Goal: Browse casually: Explore the website without a specific task or goal

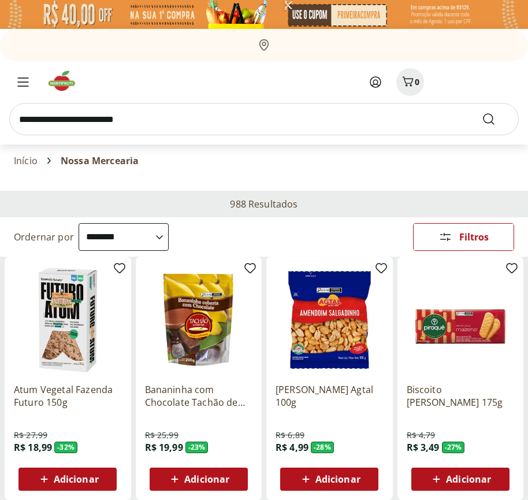
select select "**********"
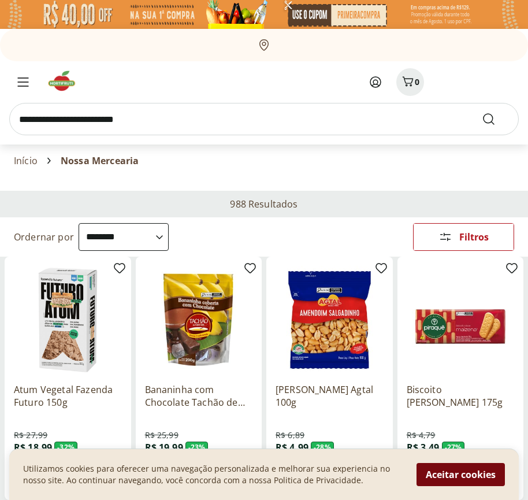
click at [461, 474] on button "Aceitar cookies" at bounding box center [461, 474] width 88 height 23
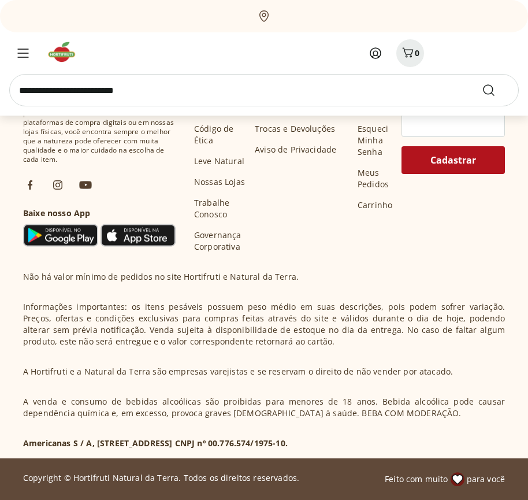
scroll to position [602, 0]
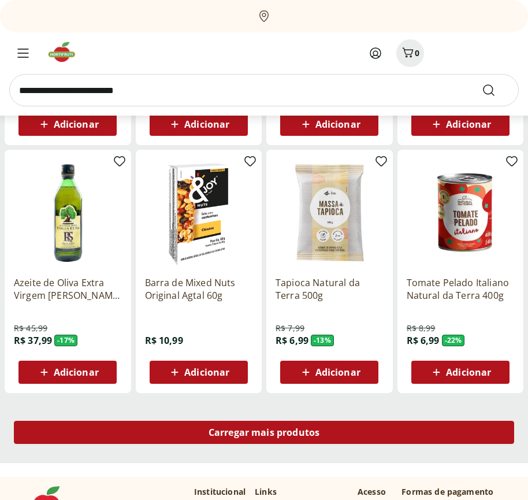
click at [264, 434] on span "Carregar mais produtos" at bounding box center [265, 432] width 112 height 9
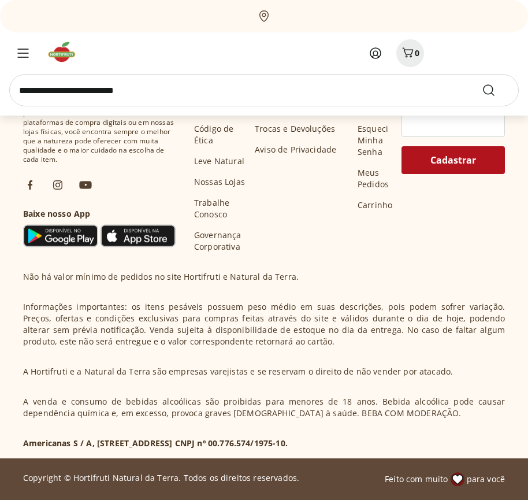
scroll to position [1349, 0]
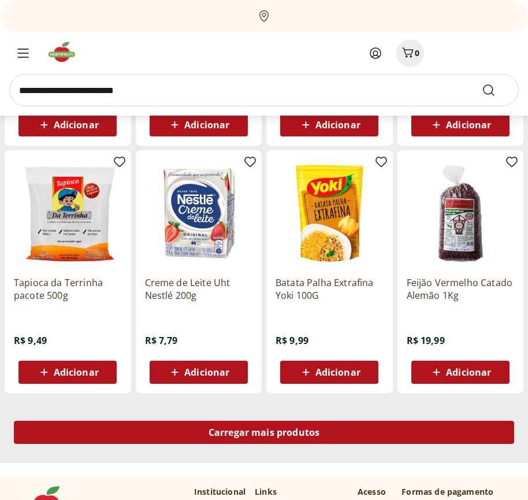
click at [264, 432] on span "Carregar mais produtos" at bounding box center [265, 432] width 112 height 9
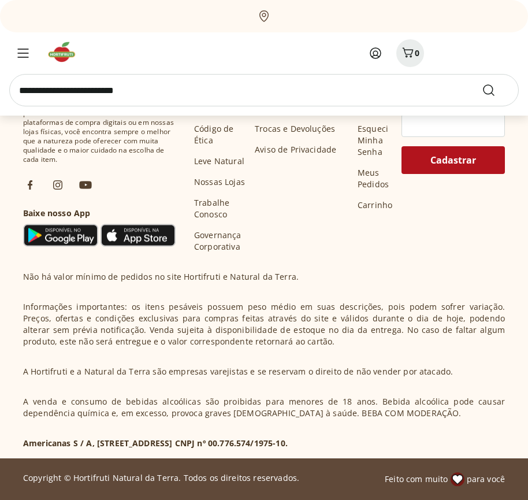
scroll to position [2097, 0]
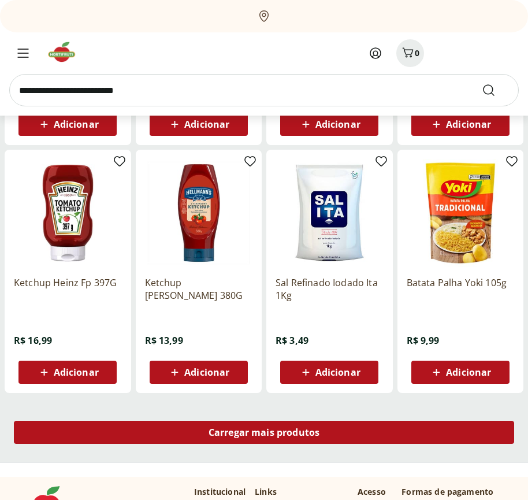
click at [264, 434] on span "Carregar mais produtos" at bounding box center [265, 432] width 112 height 9
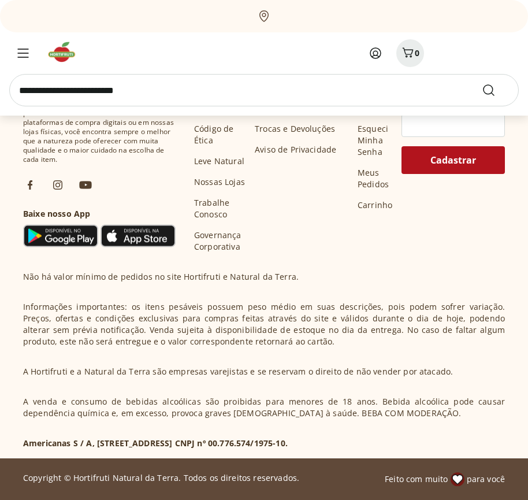
scroll to position [2844, 0]
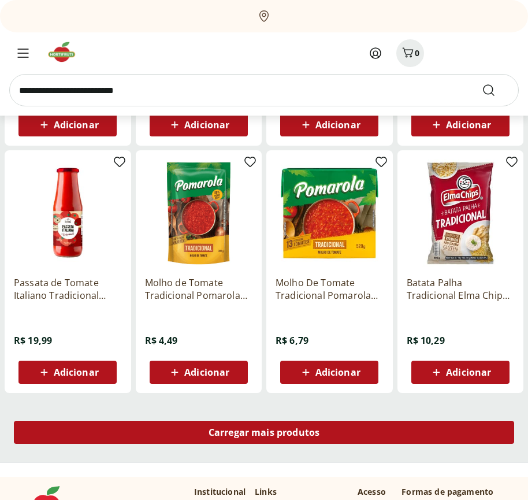
click at [264, 432] on span "Carregar mais produtos" at bounding box center [265, 432] width 112 height 9
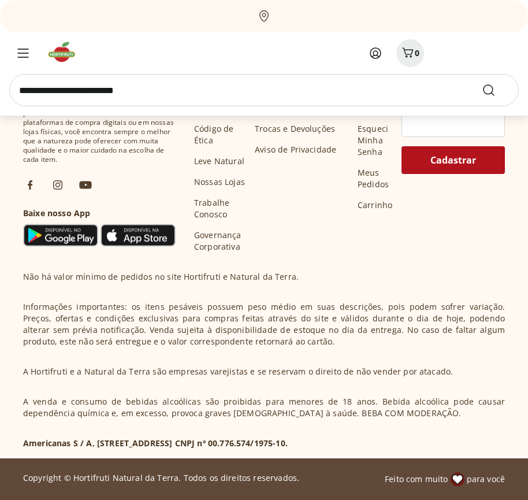
scroll to position [3592, 0]
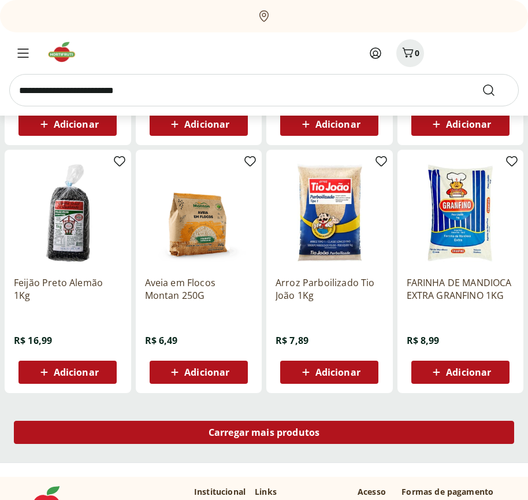
click at [264, 434] on span "Carregar mais produtos" at bounding box center [265, 432] width 112 height 9
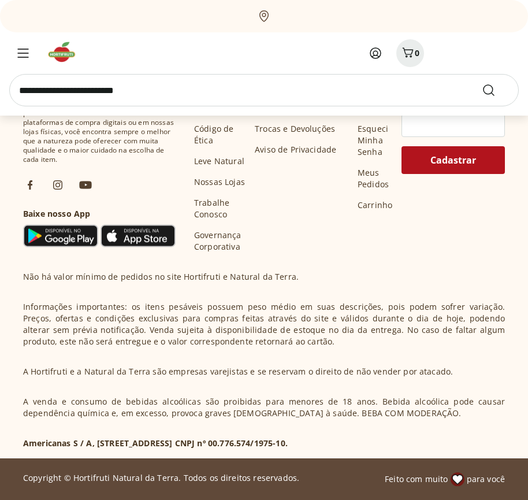
scroll to position [4339, 0]
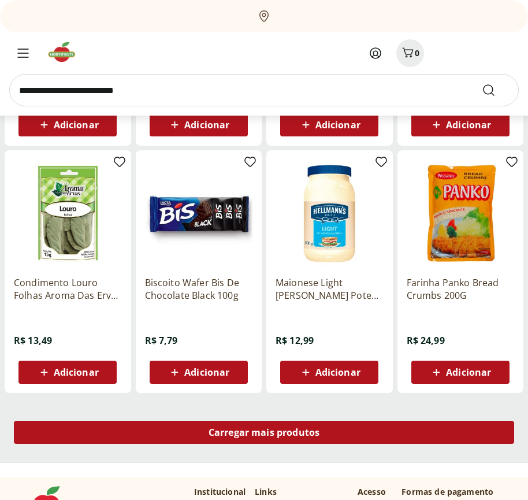
click at [264, 432] on span "Carregar mais produtos" at bounding box center [265, 432] width 112 height 9
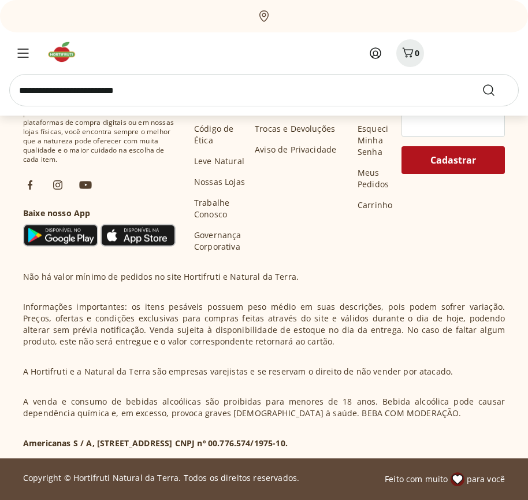
scroll to position [5087, 0]
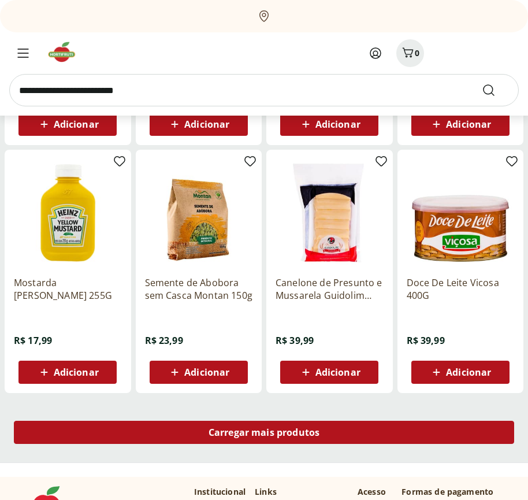
click at [264, 434] on span "Carregar mais produtos" at bounding box center [265, 432] width 112 height 9
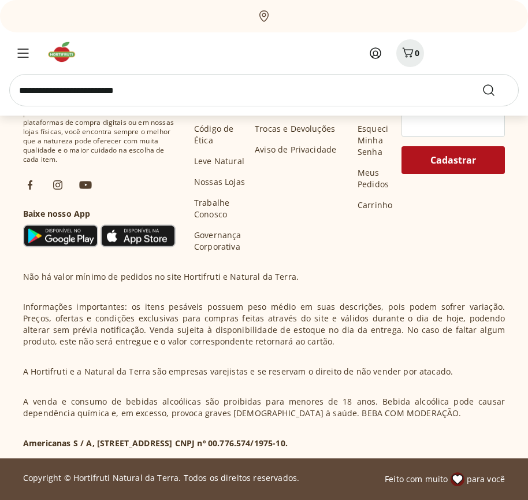
scroll to position [5834, 0]
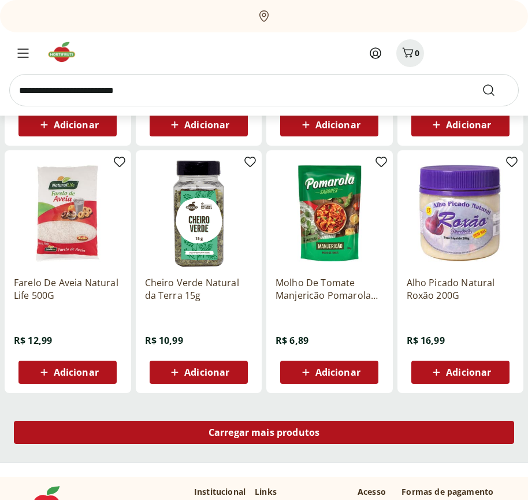
click at [264, 432] on span "Carregar mais produtos" at bounding box center [265, 432] width 112 height 9
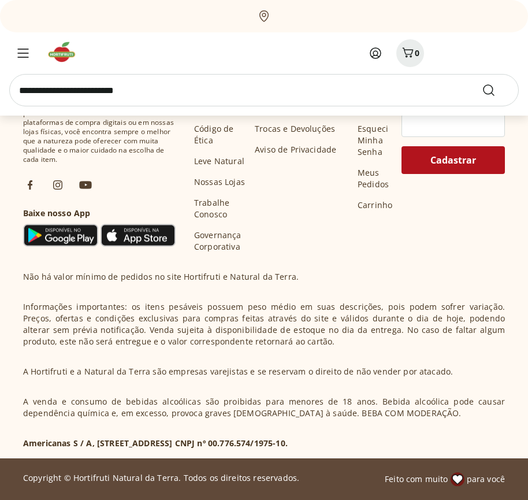
scroll to position [6581, 0]
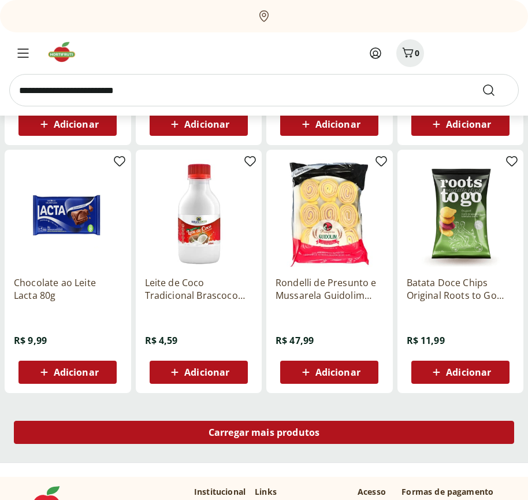
click at [264, 434] on span "Carregar mais produtos" at bounding box center [265, 432] width 112 height 9
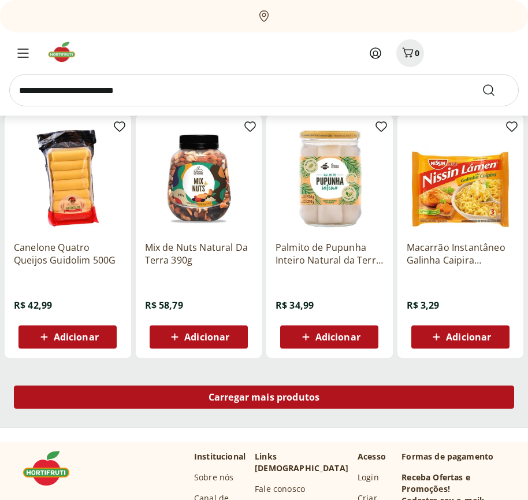
scroll to position [7329, 0]
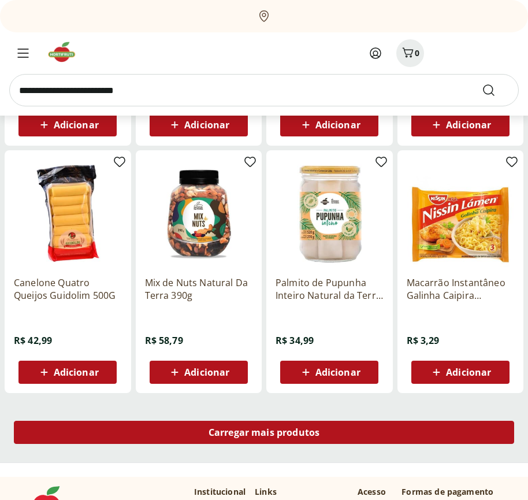
click at [264, 432] on span "Carregar mais produtos" at bounding box center [265, 432] width 112 height 9
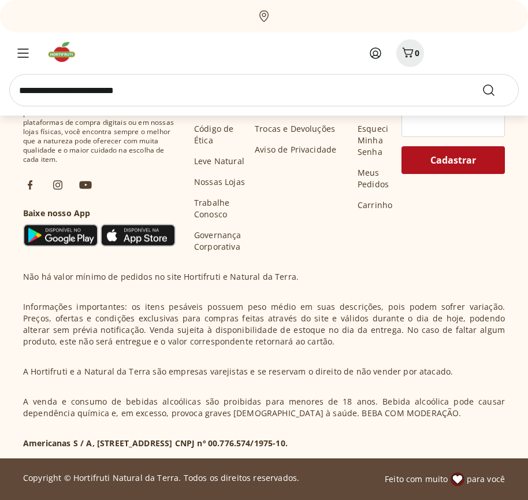
scroll to position [8076, 0]
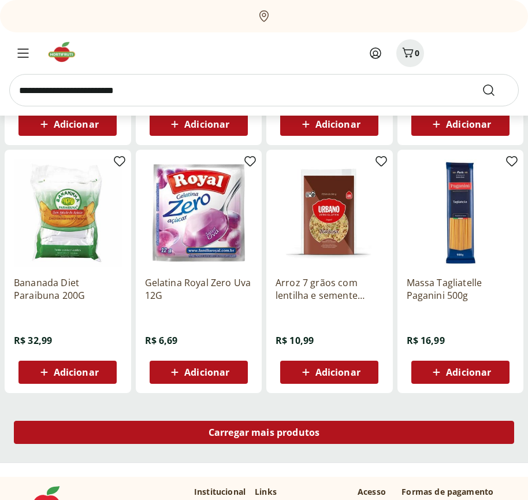
click at [264, 434] on span "Carregar mais produtos" at bounding box center [265, 432] width 112 height 9
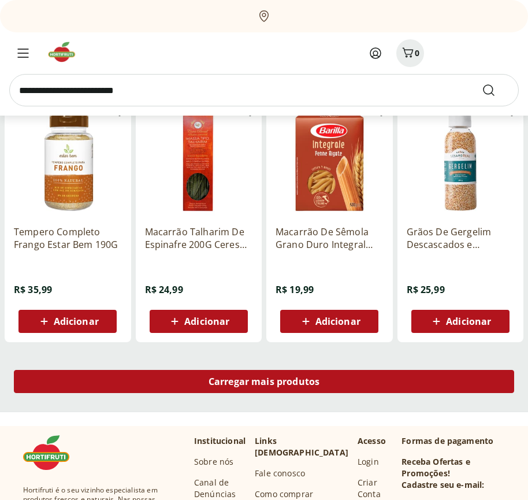
scroll to position [8823, 0]
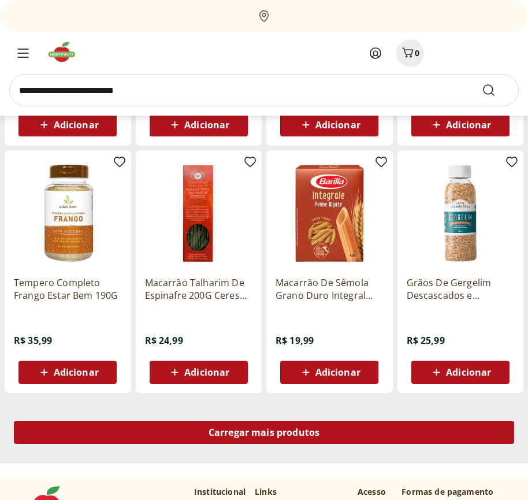
click at [264, 432] on span "Carregar mais produtos" at bounding box center [265, 432] width 112 height 9
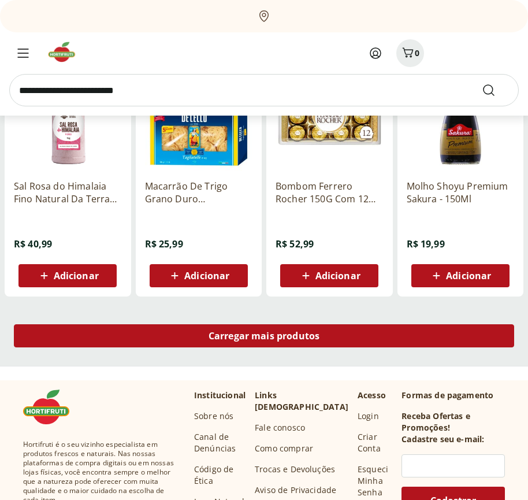
scroll to position [9571, 0]
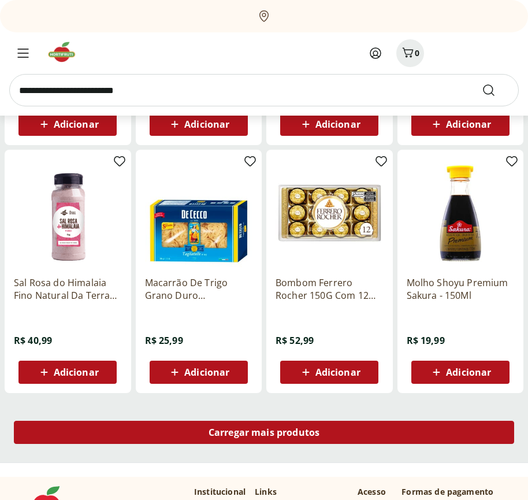
click at [264, 434] on span "Carregar mais produtos" at bounding box center [265, 432] width 112 height 9
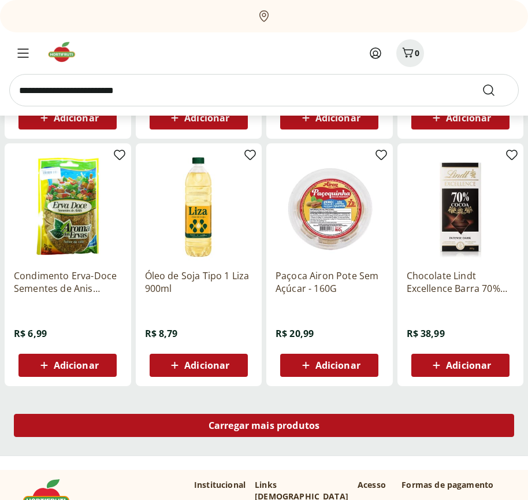
scroll to position [10318, 0]
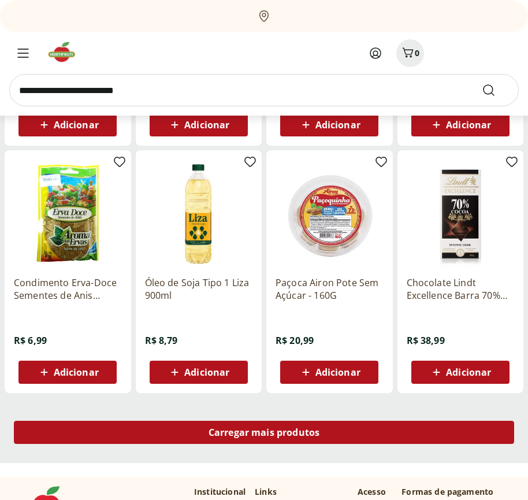
click at [264, 432] on span "Carregar mais produtos" at bounding box center [265, 432] width 112 height 9
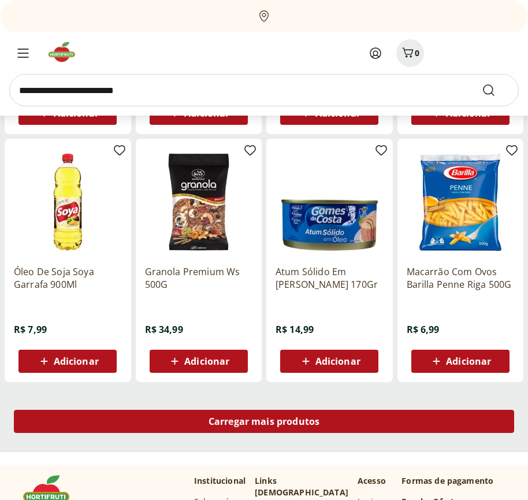
scroll to position [11066, 0]
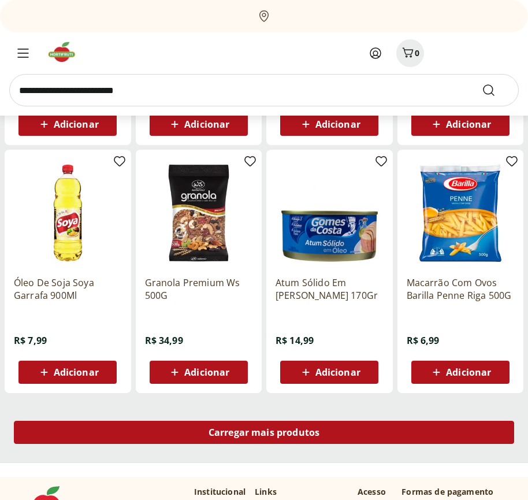
click at [264, 434] on span "Carregar mais produtos" at bounding box center [265, 432] width 112 height 9
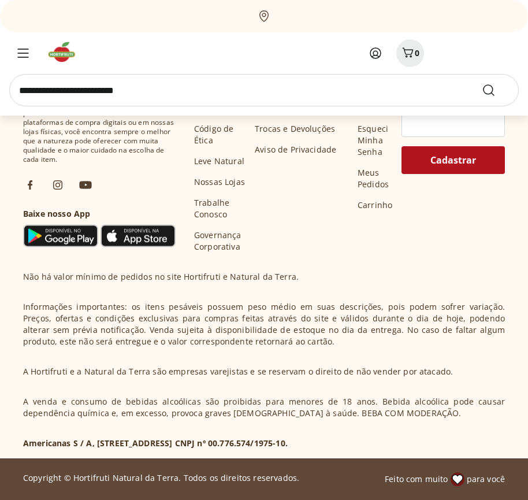
scroll to position [11813, 0]
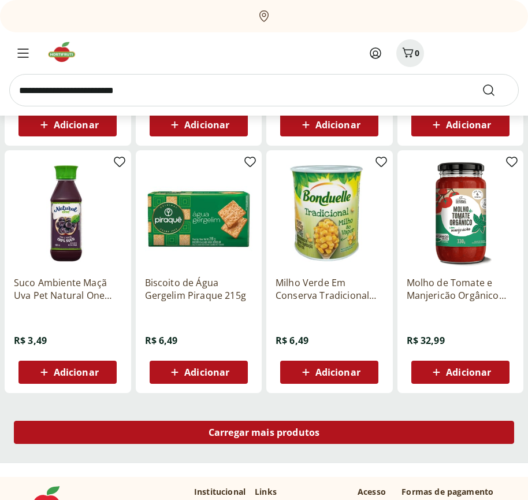
click at [264, 432] on span "Carregar mais produtos" at bounding box center [265, 432] width 112 height 9
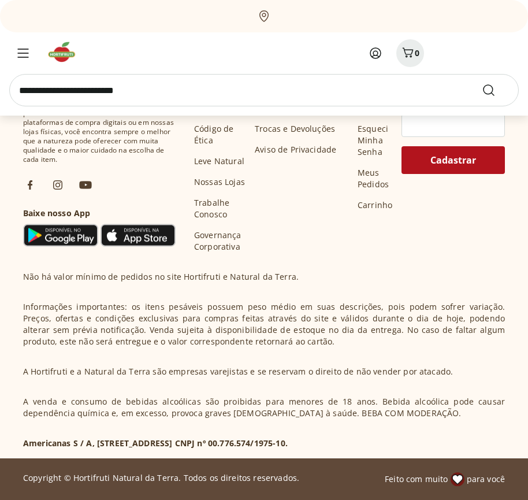
scroll to position [12561, 0]
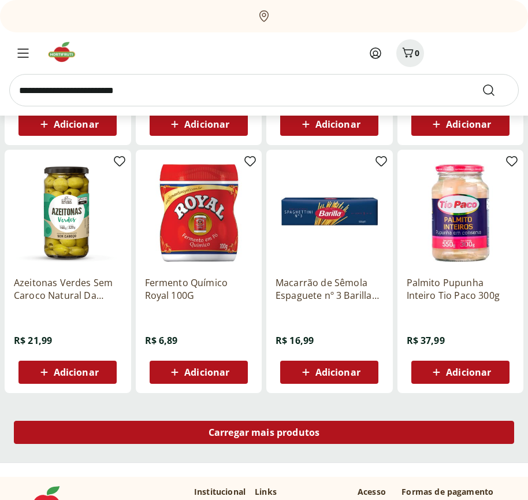
click at [264, 434] on span "Carregar mais produtos" at bounding box center [265, 432] width 112 height 9
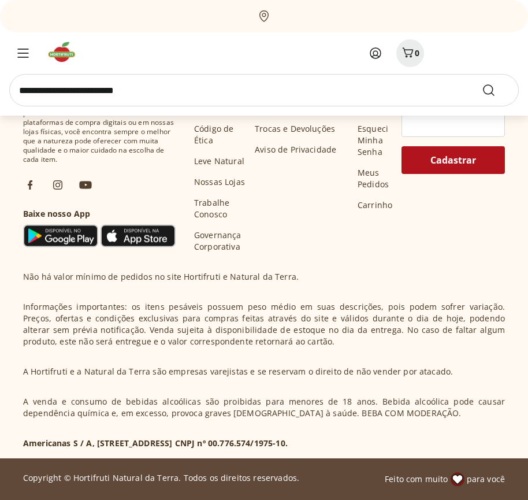
scroll to position [13308, 0]
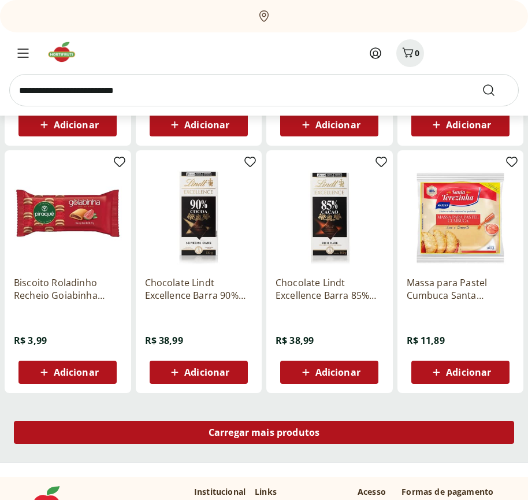
click at [264, 432] on span "Carregar mais produtos" at bounding box center [265, 432] width 112 height 9
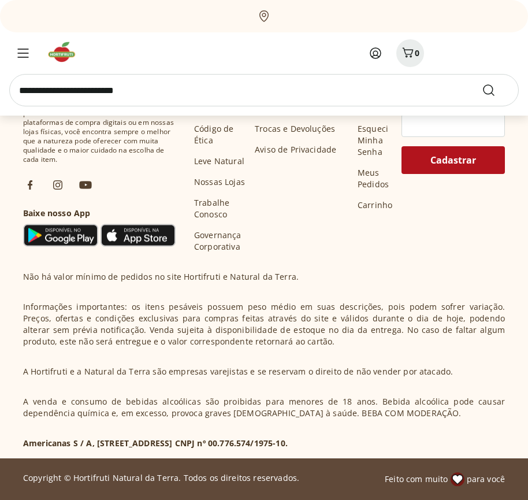
scroll to position [14056, 0]
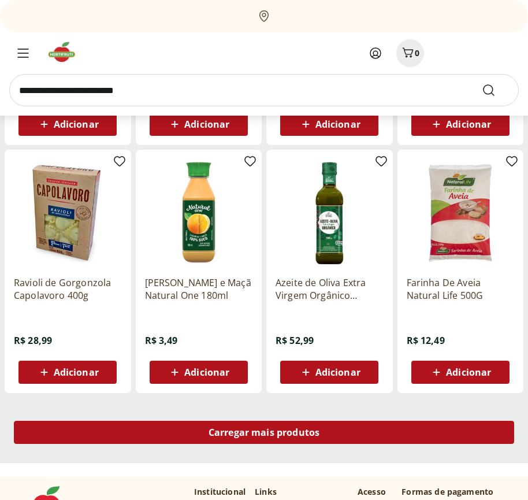
click at [264, 434] on span "Carregar mais produtos" at bounding box center [265, 432] width 112 height 9
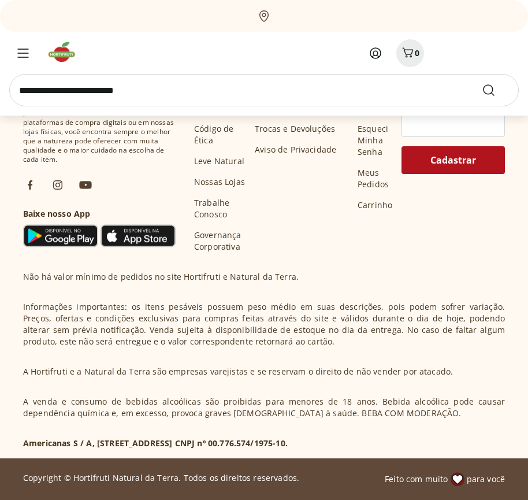
scroll to position [14803, 0]
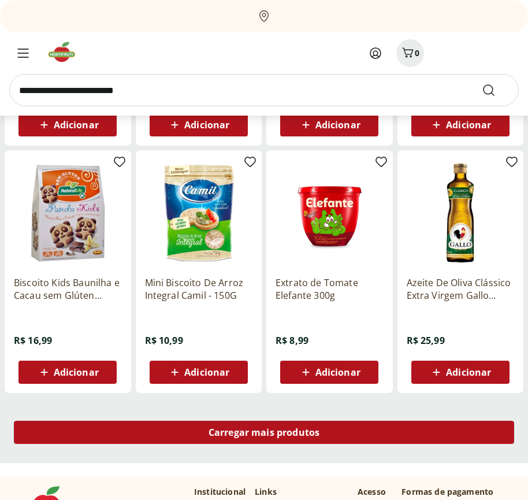
click at [264, 432] on span "Carregar mais produtos" at bounding box center [265, 432] width 112 height 9
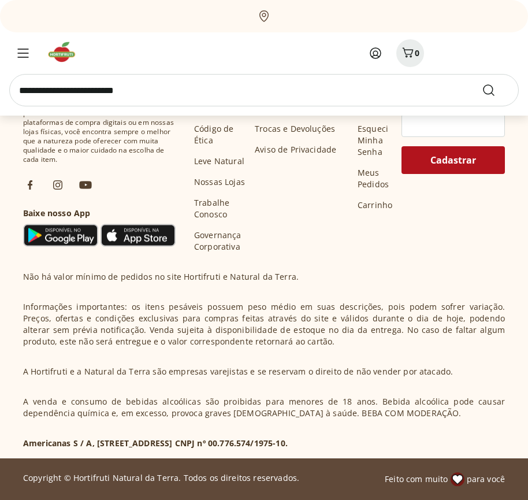
scroll to position [15551, 0]
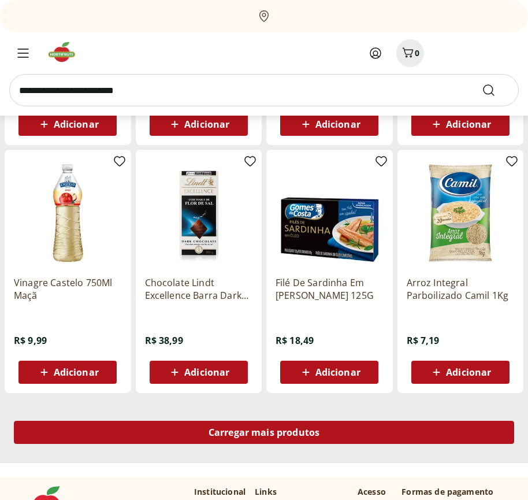
click at [264, 434] on span "Carregar mais produtos" at bounding box center [265, 432] width 112 height 9
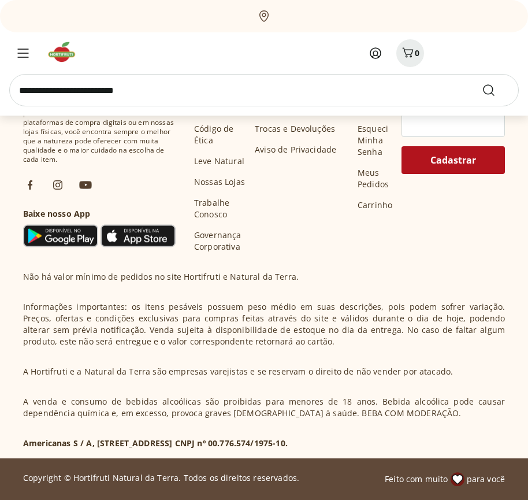
scroll to position [16298, 0]
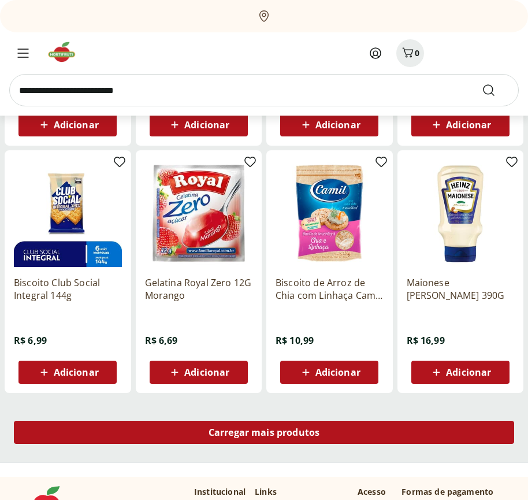
click at [264, 432] on span "Carregar mais produtos" at bounding box center [265, 432] width 112 height 9
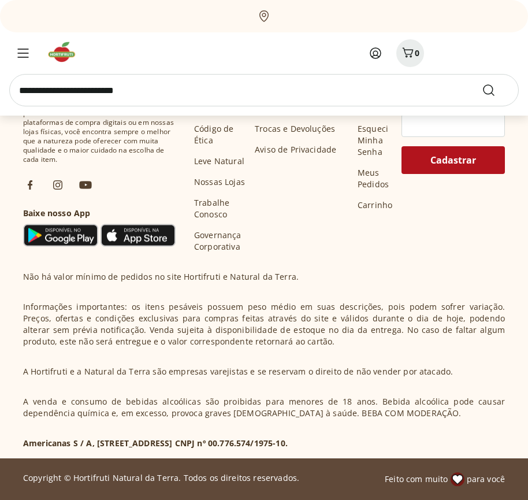
scroll to position [17045, 0]
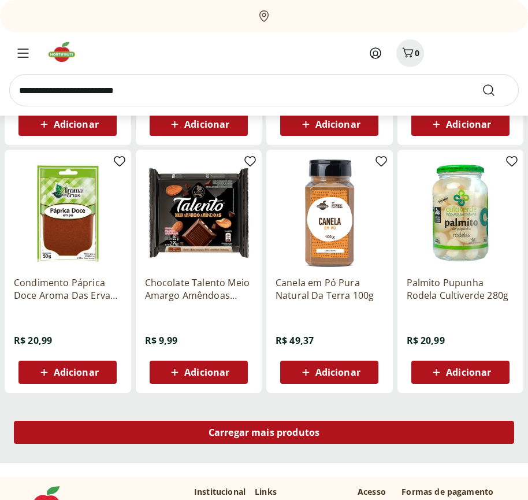
click at [264, 434] on span "Carregar mais produtos" at bounding box center [265, 432] width 112 height 9
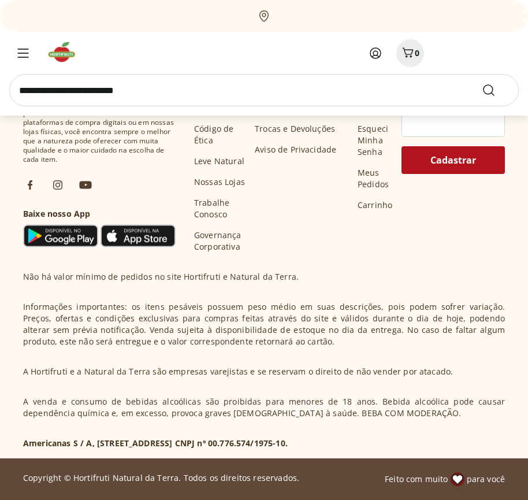
scroll to position [17792, 0]
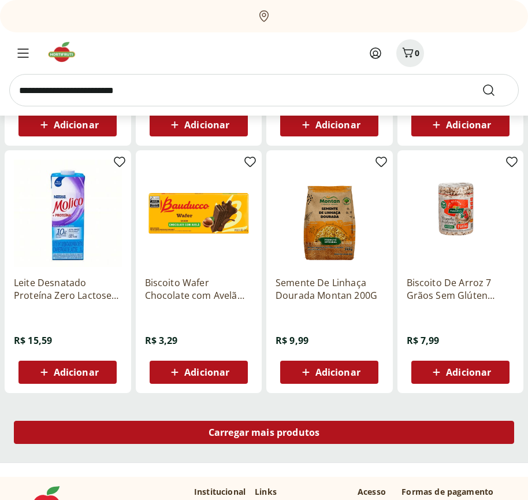
click at [264, 432] on span "Carregar mais produtos" at bounding box center [265, 432] width 112 height 9
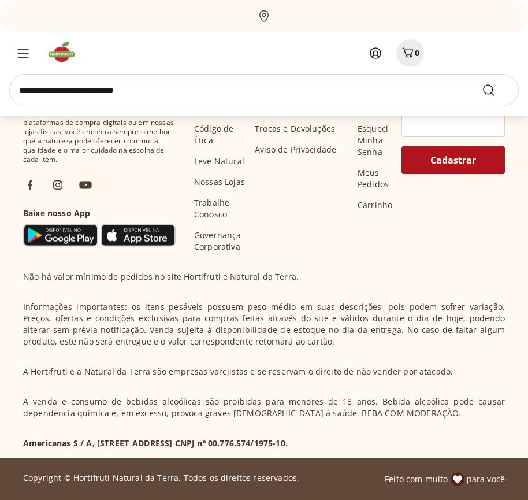
scroll to position [18540, 0]
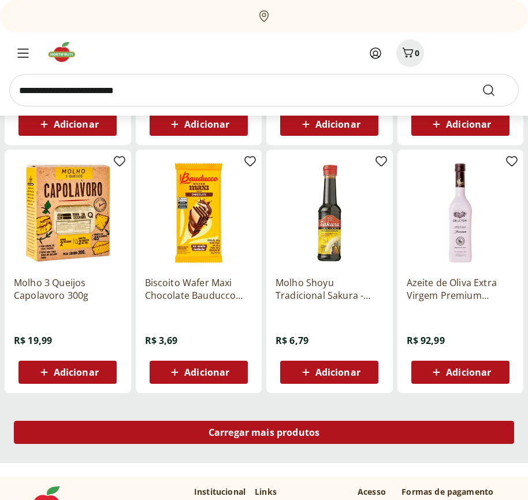
click at [264, 434] on span "Carregar mais produtos" at bounding box center [265, 432] width 112 height 9
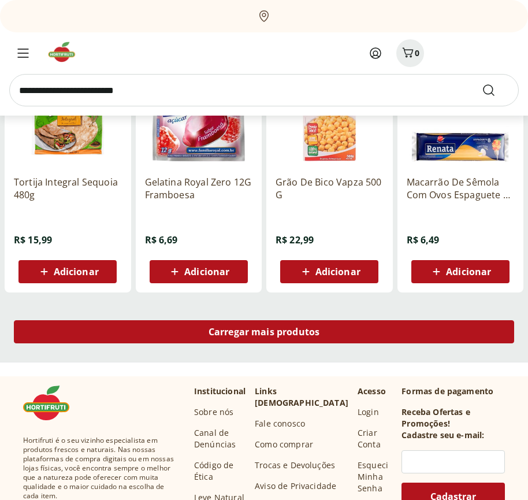
scroll to position [19287, 0]
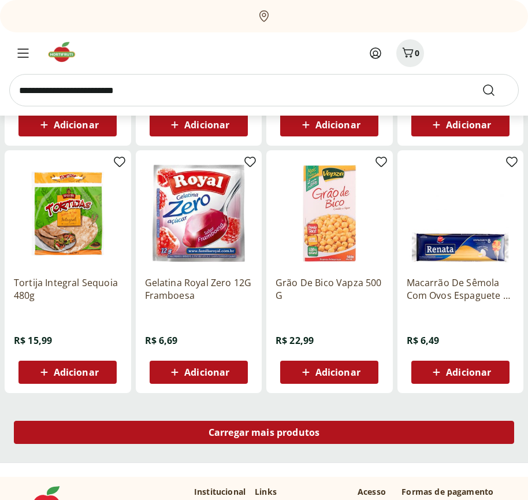
click at [264, 432] on span "Carregar mais produtos" at bounding box center [265, 432] width 112 height 9
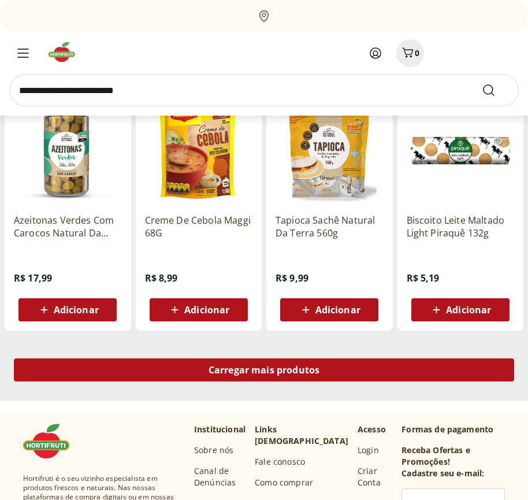
scroll to position [20035, 0]
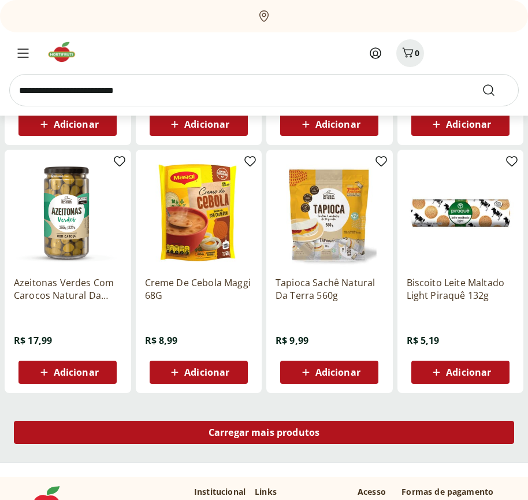
click at [264, 434] on span "Carregar mais produtos" at bounding box center [265, 432] width 112 height 9
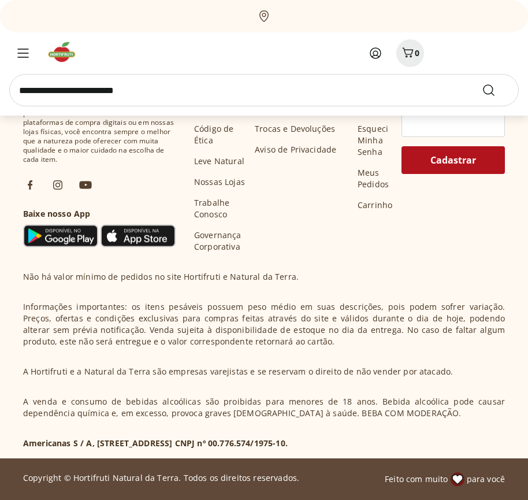
scroll to position [20782, 0]
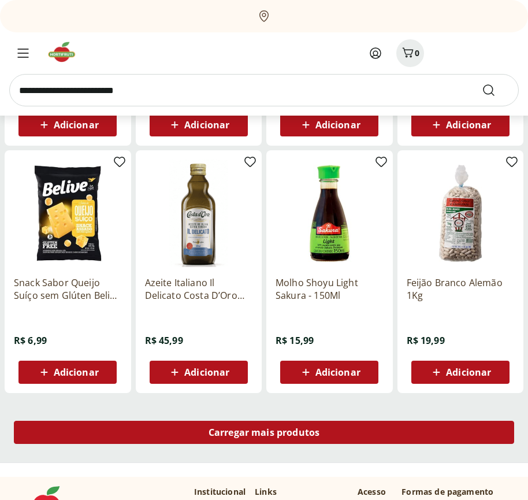
click at [264, 432] on span "Carregar mais produtos" at bounding box center [265, 432] width 112 height 9
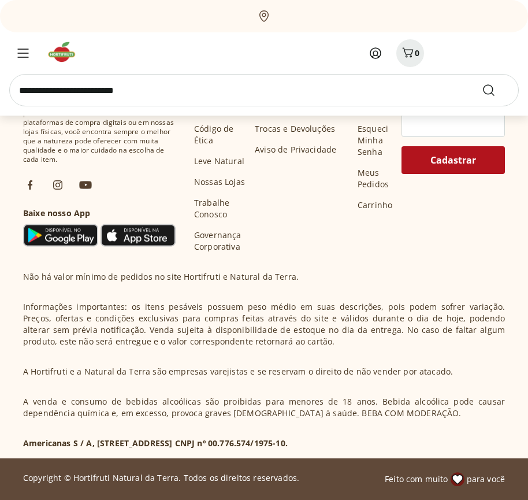
scroll to position [21530, 0]
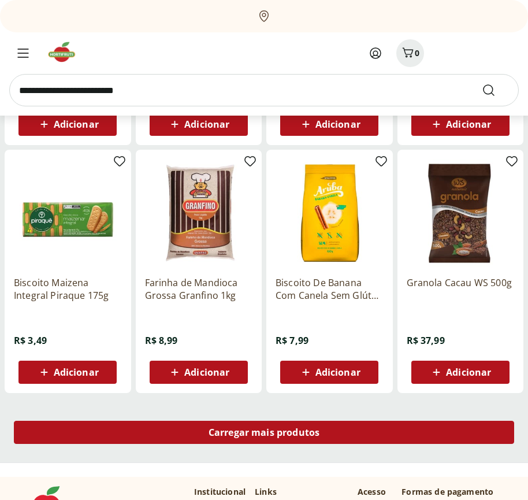
click at [264, 434] on span "Carregar mais produtos" at bounding box center [265, 432] width 112 height 9
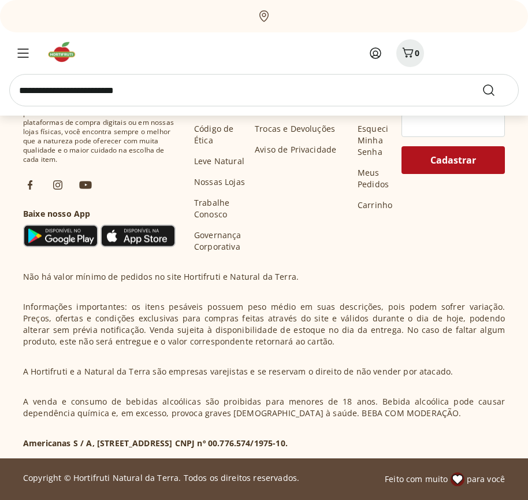
scroll to position [22277, 0]
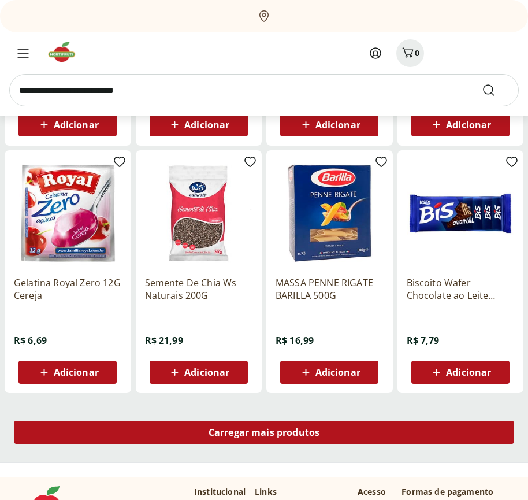
click at [264, 432] on span "Carregar mais produtos" at bounding box center [265, 432] width 112 height 9
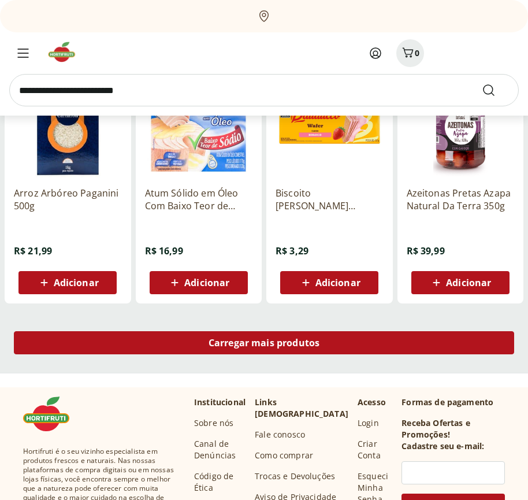
scroll to position [23025, 0]
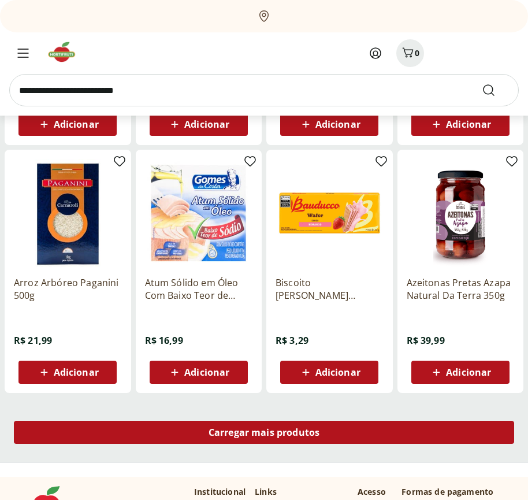
click at [264, 434] on span "Carregar mais produtos" at bounding box center [265, 432] width 112 height 9
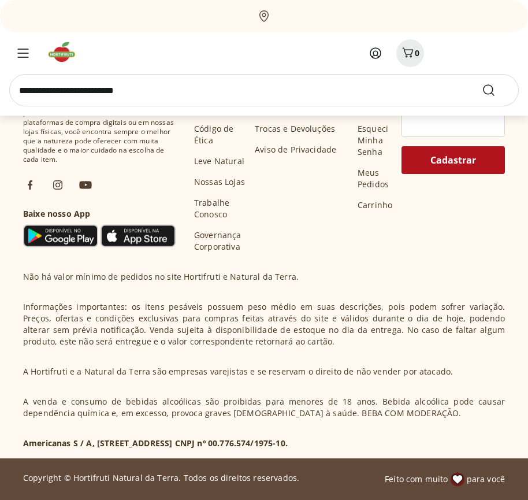
scroll to position [23772, 0]
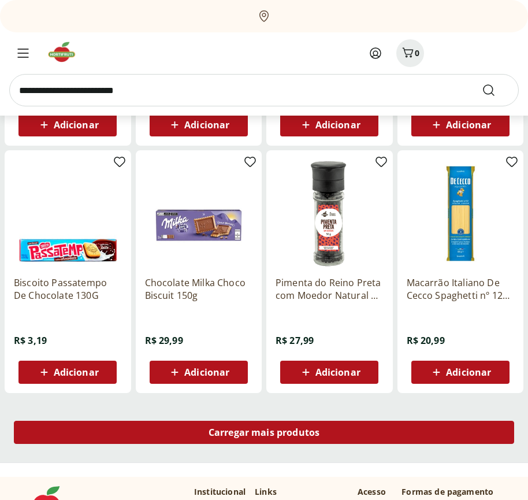
click at [264, 432] on span "Carregar mais produtos" at bounding box center [265, 432] width 112 height 9
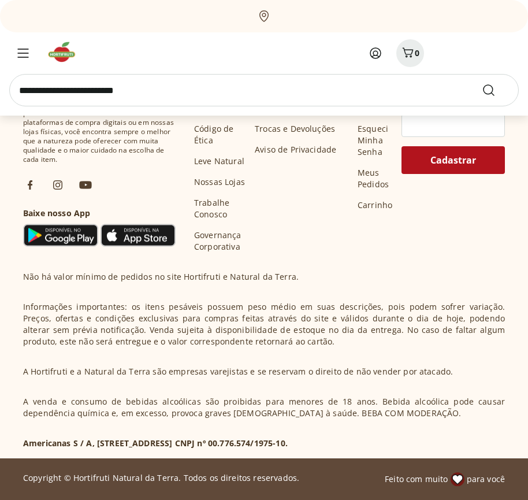
scroll to position [24520, 0]
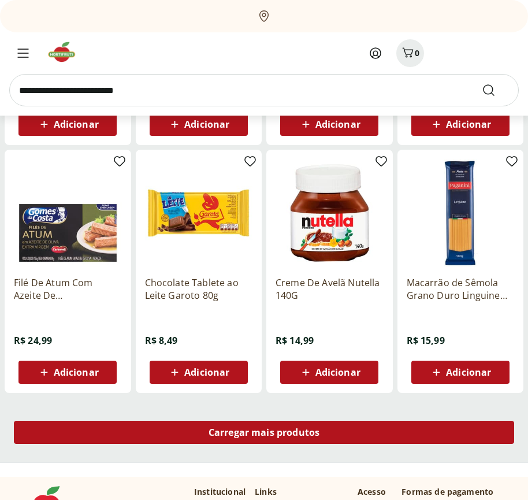
click at [264, 434] on span "Carregar mais produtos" at bounding box center [265, 432] width 112 height 9
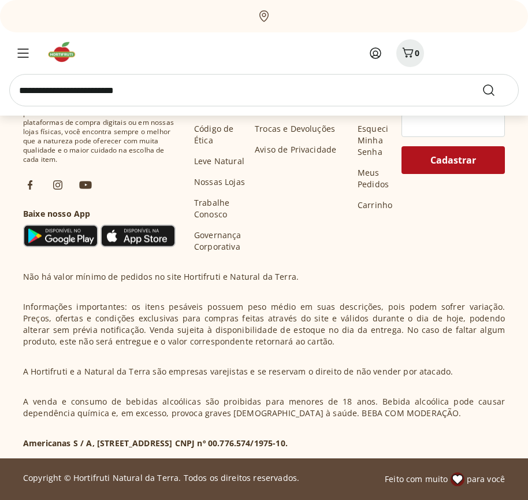
scroll to position [25267, 0]
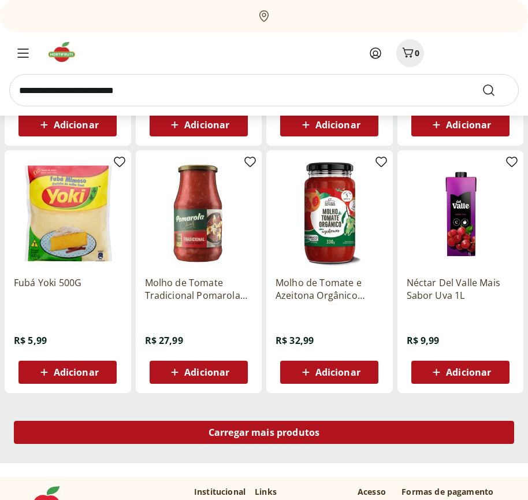
click at [264, 432] on span "Carregar mais produtos" at bounding box center [265, 432] width 112 height 9
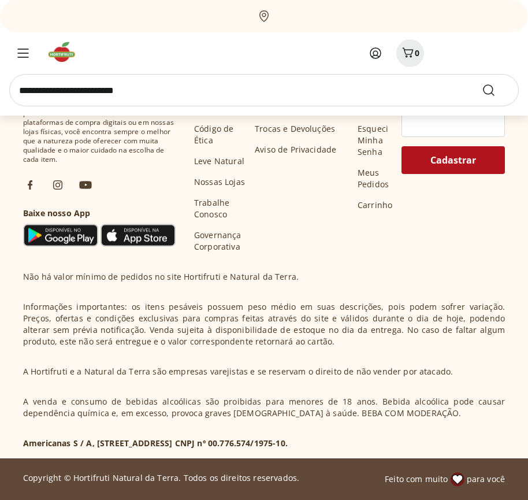
scroll to position [26014, 0]
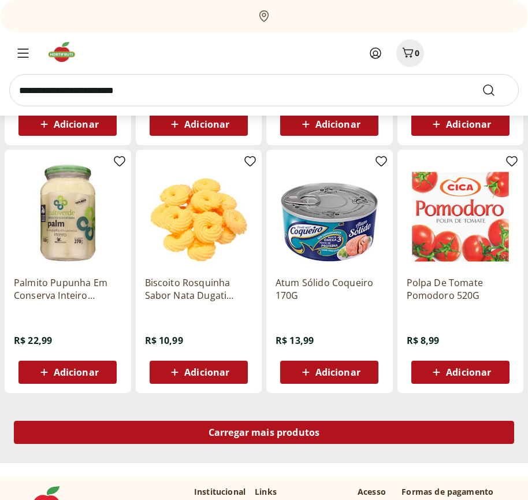
click at [264, 434] on span "Carregar mais produtos" at bounding box center [265, 432] width 112 height 9
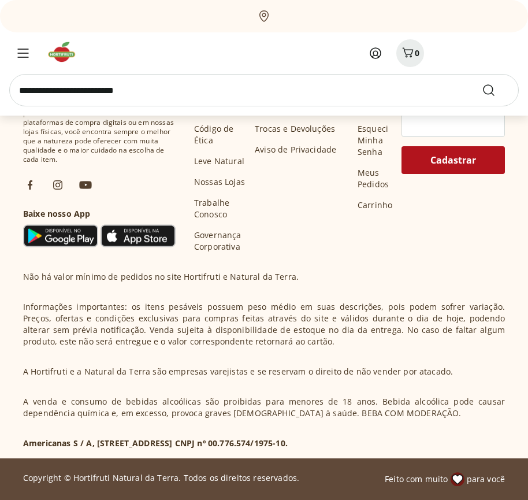
scroll to position [26762, 0]
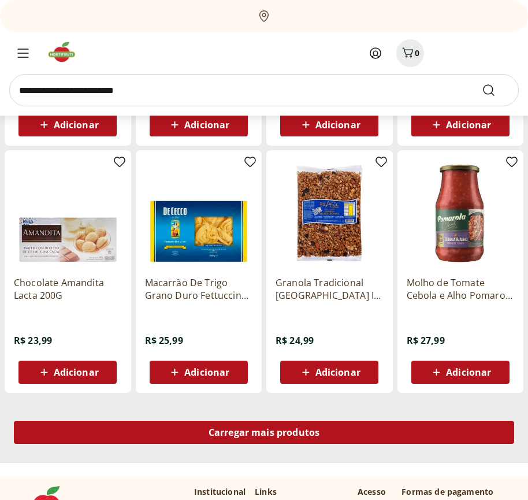
click at [264, 432] on span "Carregar mais produtos" at bounding box center [265, 432] width 112 height 9
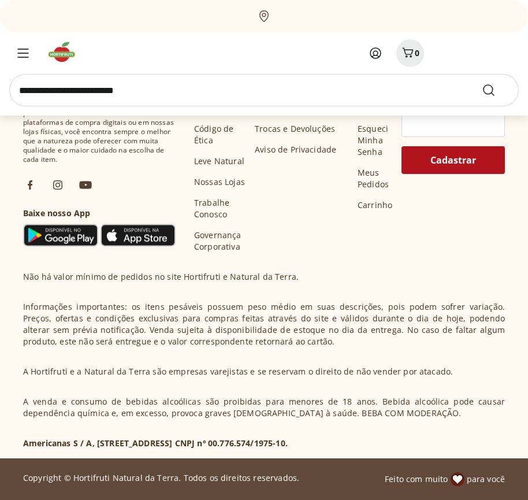
scroll to position [27509, 0]
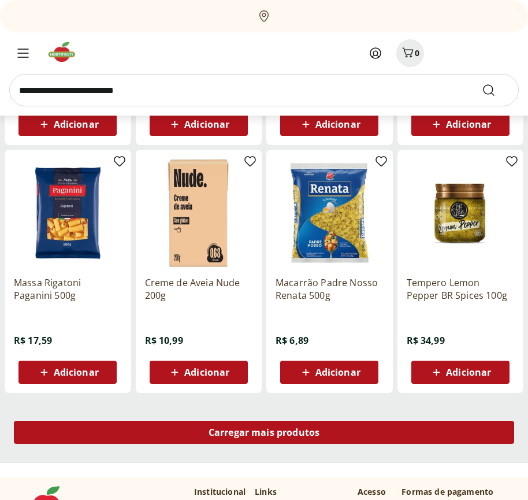
click at [264, 434] on span "Carregar mais produtos" at bounding box center [265, 432] width 112 height 9
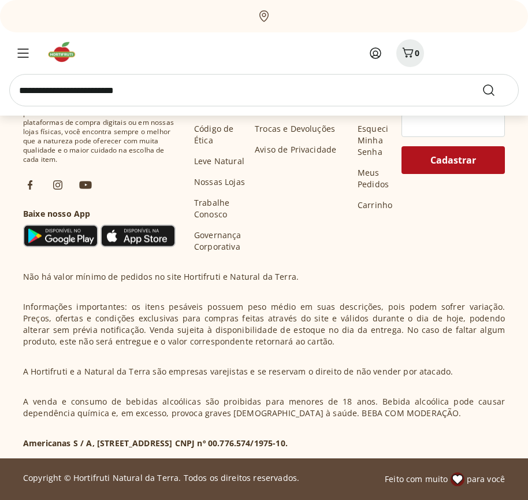
scroll to position [28256, 0]
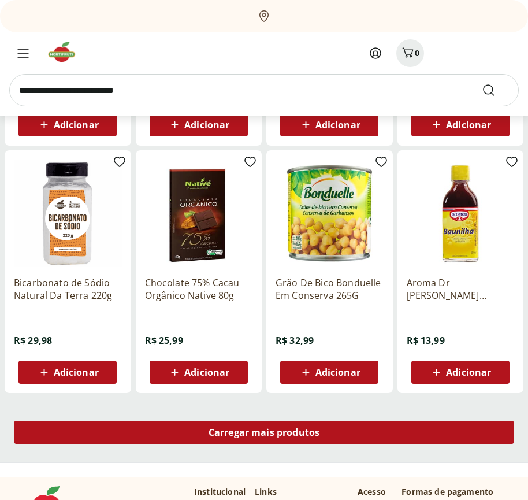
click at [264, 432] on span "Carregar mais produtos" at bounding box center [265, 432] width 112 height 9
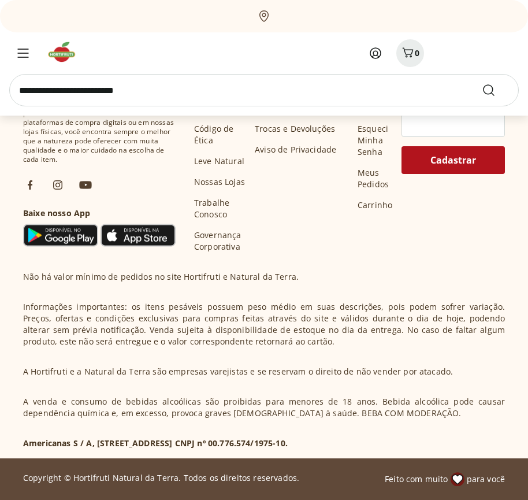
scroll to position [29004, 0]
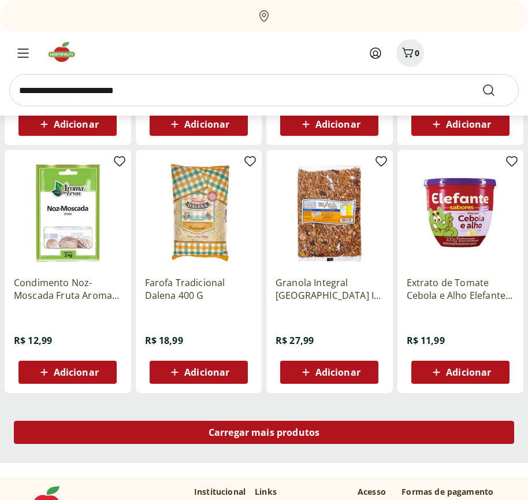
click at [264, 434] on span "Carregar mais produtos" at bounding box center [265, 432] width 112 height 9
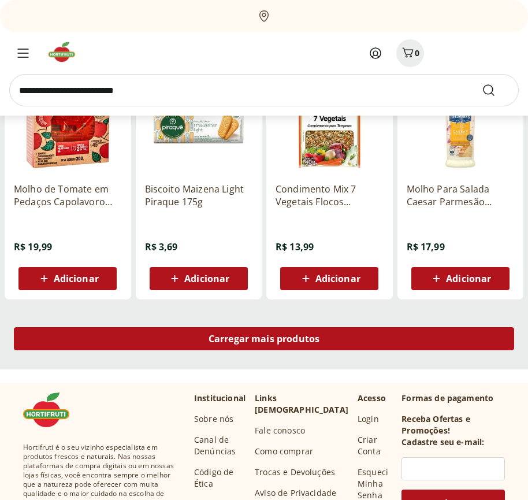
scroll to position [29751, 0]
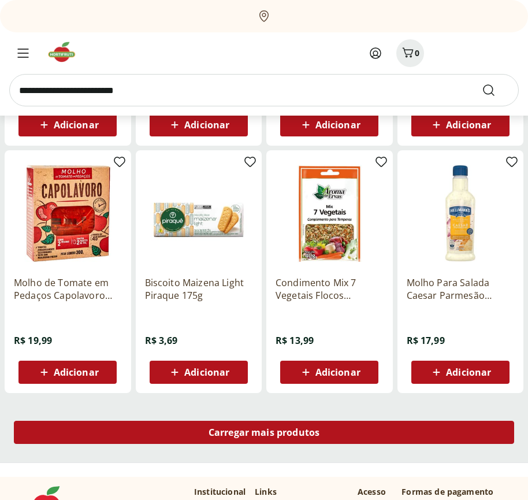
click at [264, 432] on span "Carregar mais produtos" at bounding box center [265, 432] width 112 height 9
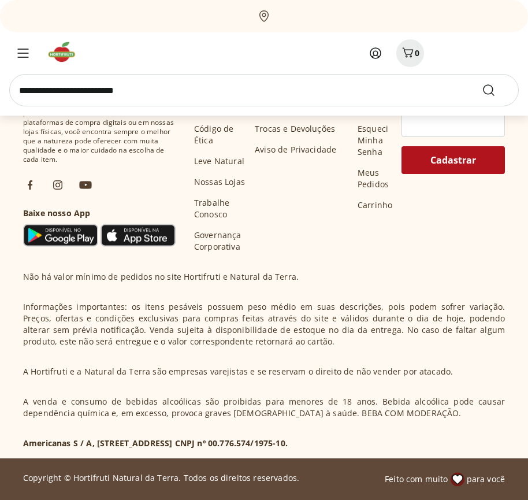
scroll to position [30499, 0]
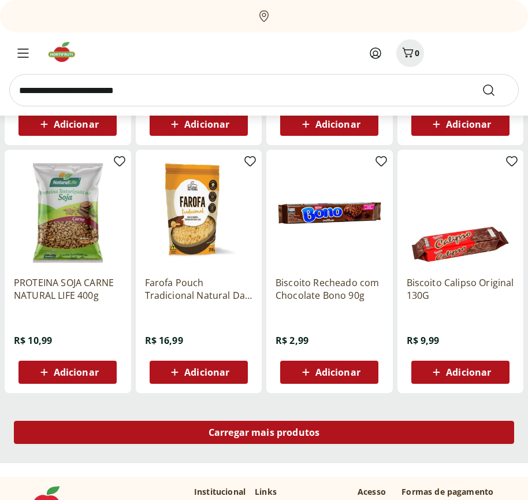
click at [264, 434] on span "Carregar mais produtos" at bounding box center [265, 432] width 112 height 9
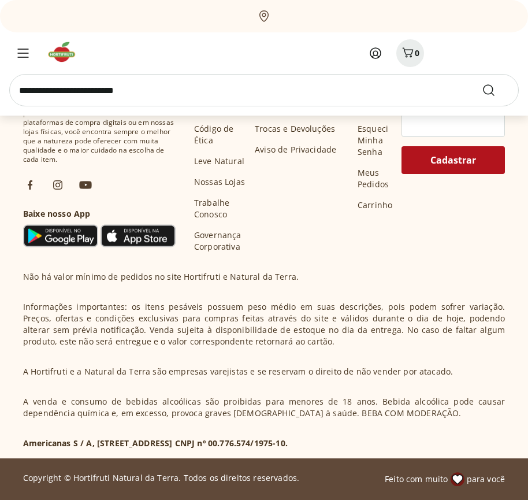
scroll to position [31246, 0]
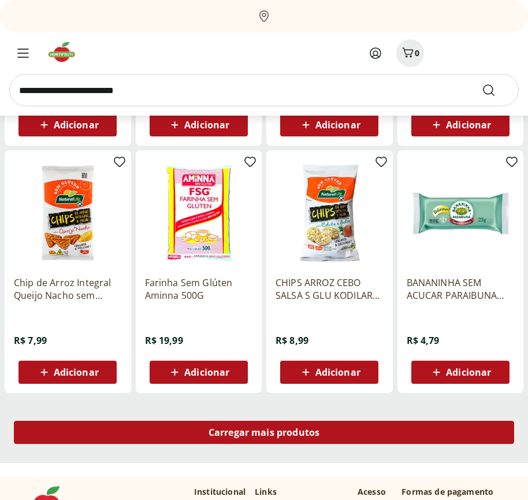
click at [264, 432] on span "Carregar mais produtos" at bounding box center [265, 432] width 112 height 9
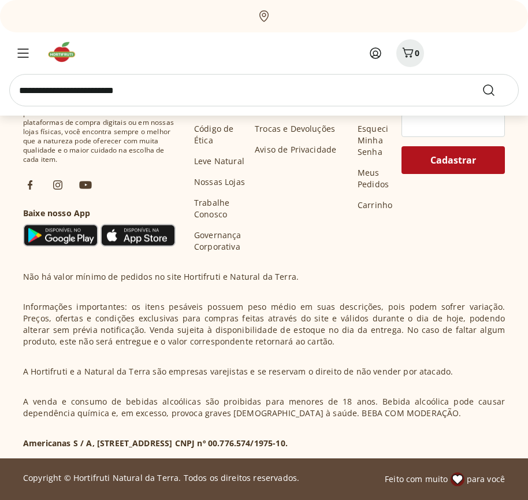
scroll to position [31994, 0]
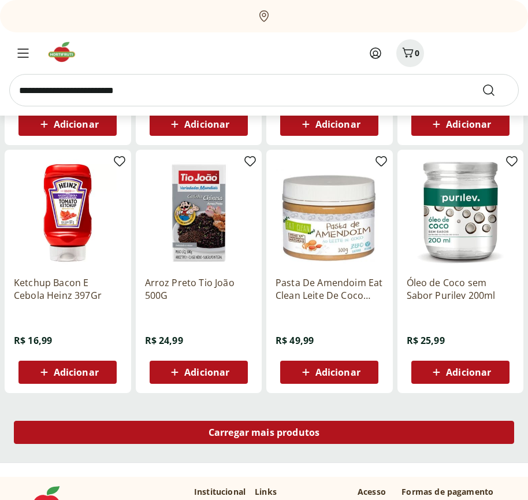
click at [264, 434] on span "Carregar mais produtos" at bounding box center [265, 432] width 112 height 9
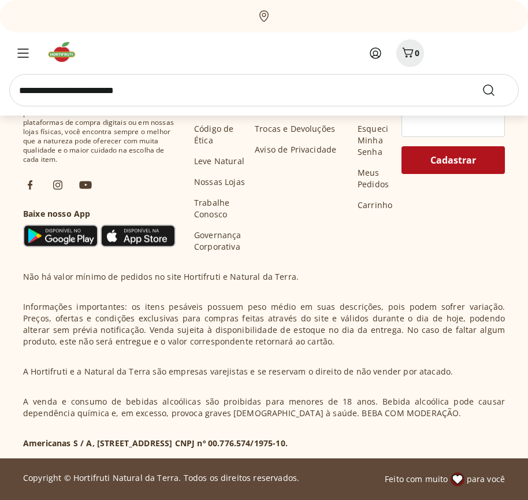
scroll to position [32741, 0]
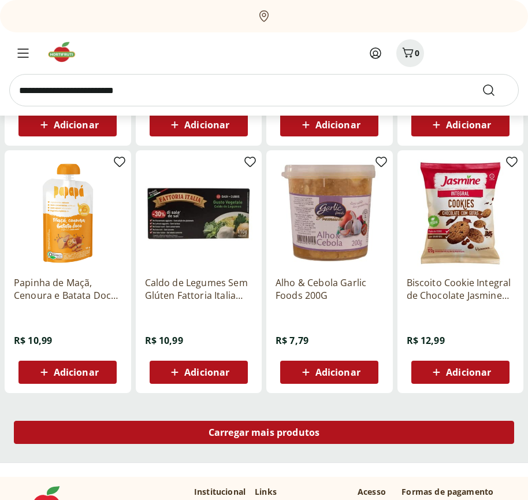
click at [264, 432] on span "Carregar mais produtos" at bounding box center [265, 432] width 112 height 9
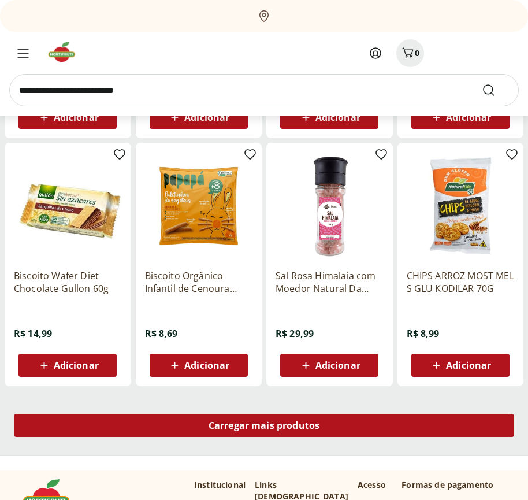
scroll to position [33489, 0]
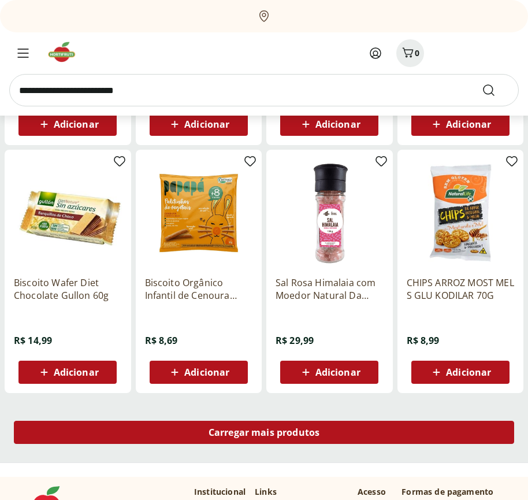
click at [264, 434] on span "Carregar mais produtos" at bounding box center [265, 432] width 112 height 9
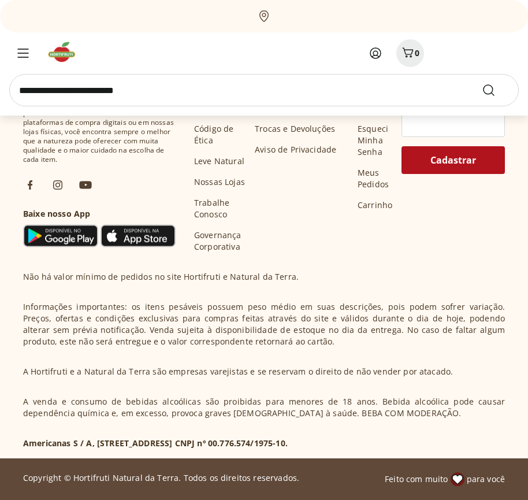
scroll to position [34236, 0]
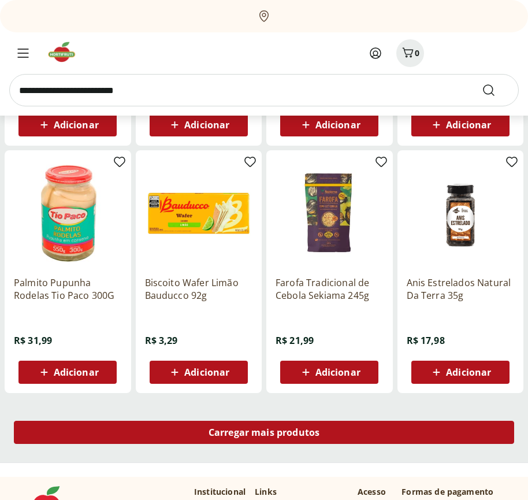
click at [264, 432] on span "Carregar mais produtos" at bounding box center [265, 432] width 112 height 9
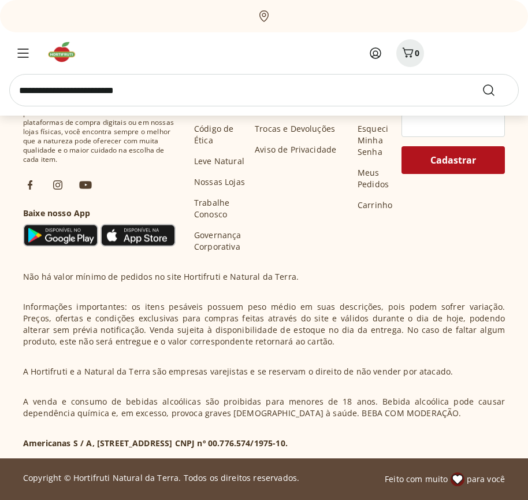
scroll to position [34983, 0]
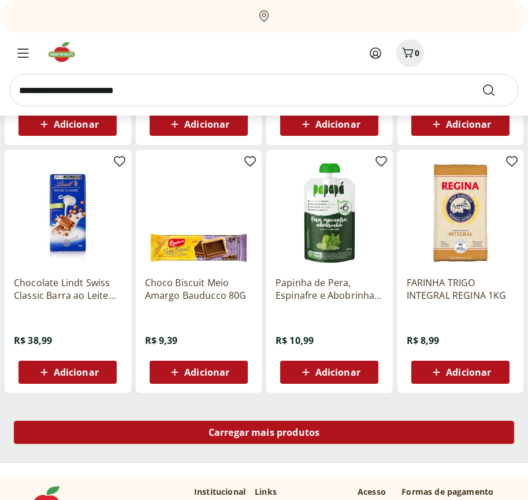
click at [264, 434] on span "Carregar mais produtos" at bounding box center [265, 432] width 112 height 9
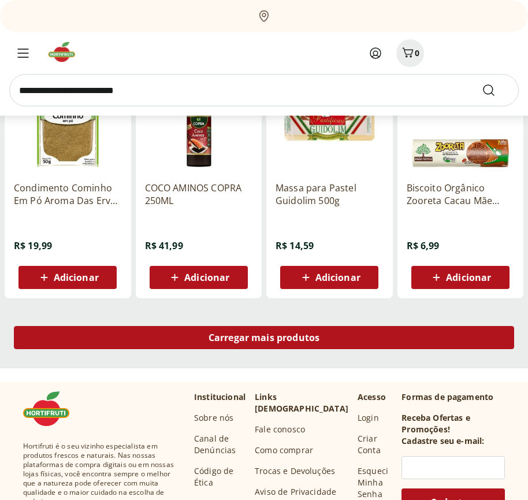
scroll to position [35731, 0]
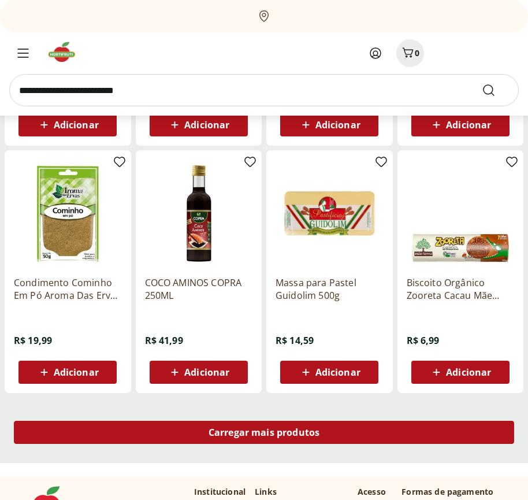
click at [264, 432] on span "Carregar mais produtos" at bounding box center [265, 432] width 112 height 9
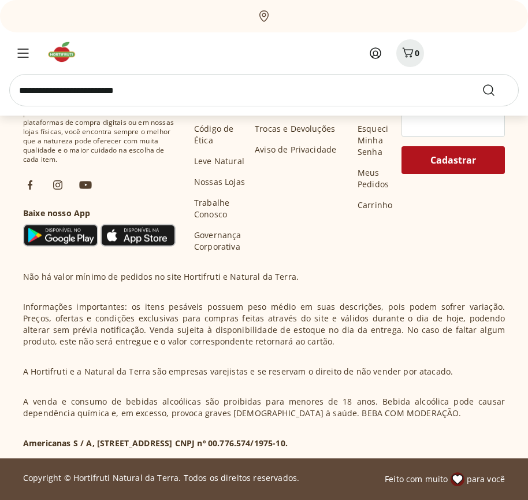
scroll to position [36478, 0]
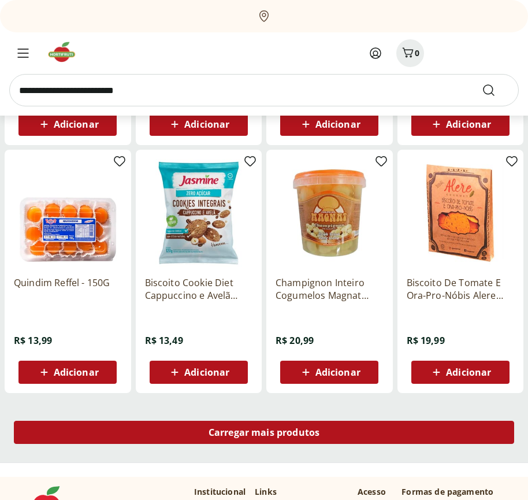
click at [264, 434] on span "Carregar mais produtos" at bounding box center [265, 432] width 112 height 9
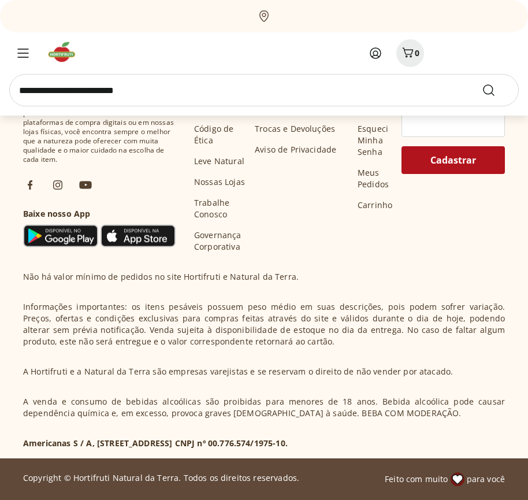
scroll to position [37225, 0]
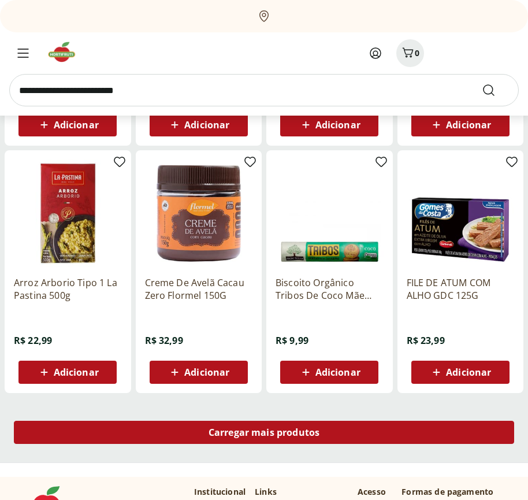
click at [264, 432] on span "Carregar mais produtos" at bounding box center [265, 432] width 112 height 9
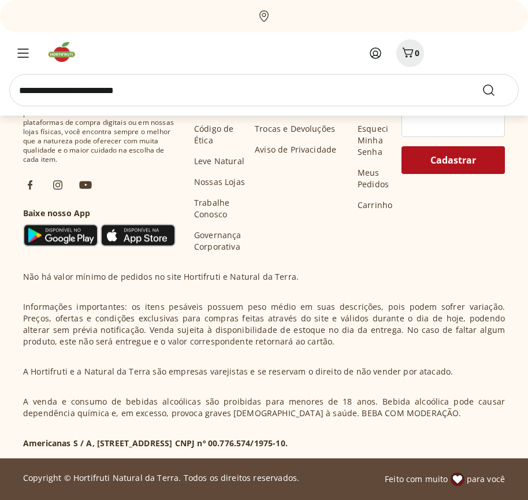
scroll to position [37810, 0]
